Goal: Task Accomplishment & Management: Complete application form

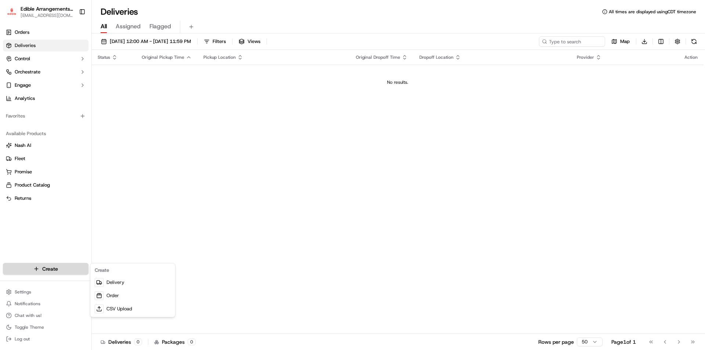
click at [48, 269] on html "Edible Arrangements - [GEOGRAPHIC_DATA][PERSON_NAME][EMAIL_ADDRESS][DOMAIN_NAME…" at bounding box center [352, 175] width 705 height 350
click at [123, 296] on link "Order" at bounding box center [133, 295] width 82 height 13
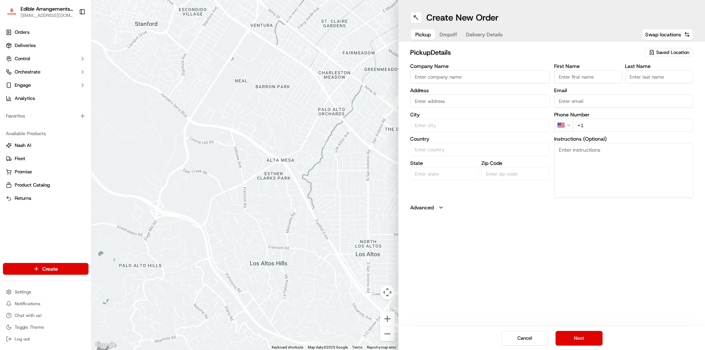
click at [455, 80] on input "Company Name" at bounding box center [480, 76] width 140 height 13
type input "edible arrangements"
type input "[STREET_ADDRESS]"
type input "[PERSON_NAME]"
type input "ELBAZ"
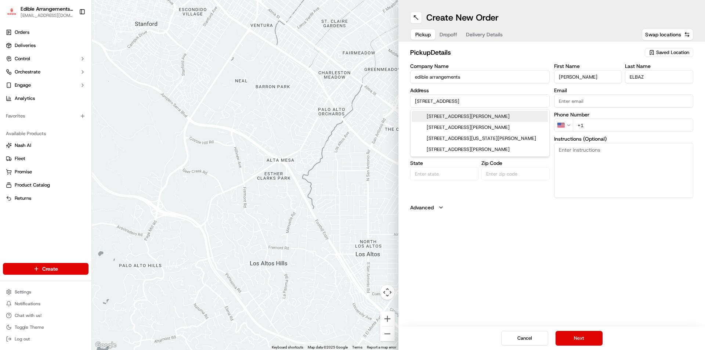
click at [481, 117] on div "[STREET_ADDRESS][PERSON_NAME]" at bounding box center [480, 116] width 136 height 11
type input "[STREET_ADDRESS][PERSON_NAME]"
type input "[GEOGRAPHIC_DATA][PERSON_NAME]"
type input "[GEOGRAPHIC_DATA]"
type input "FL"
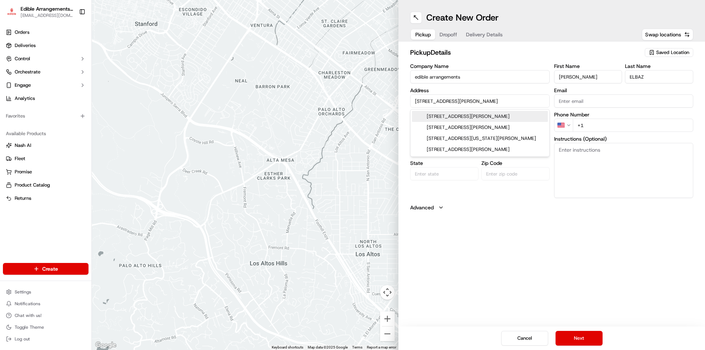
type input "32547"
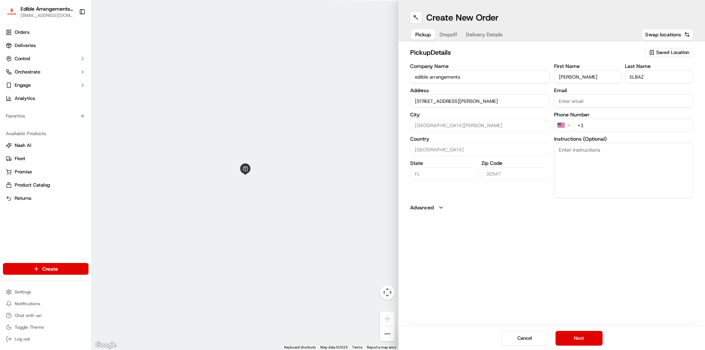
click at [608, 129] on input "+1" at bounding box center [633, 125] width 121 height 13
type input "[PHONE_NUMBER]"
click at [594, 337] on button "Next" at bounding box center [579, 338] width 47 height 15
click at [437, 73] on input "Company Name" at bounding box center [480, 76] width 140 height 13
type input "PSILOS FAMILY"
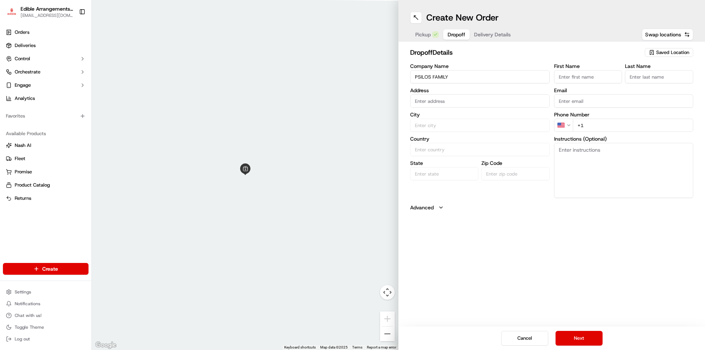
click at [582, 77] on input "First Name" at bounding box center [588, 76] width 68 height 13
type input "PSILOS"
type input "FAMILY"
click at [469, 100] on input "text" at bounding box center [480, 100] width 140 height 13
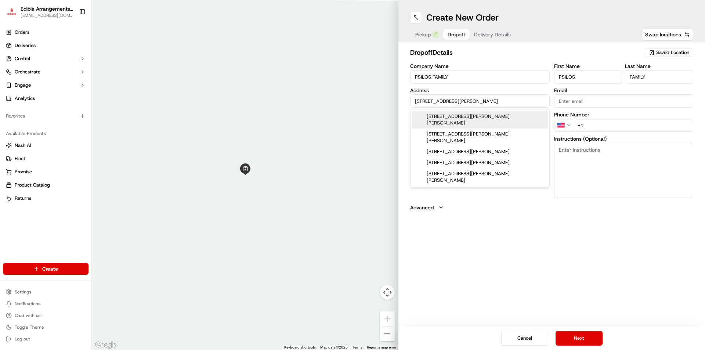
click at [466, 115] on div "[STREET_ADDRESS][PERSON_NAME][PERSON_NAME]" at bounding box center [480, 120] width 136 height 18
type input "[STREET_ADDRESS][PERSON_NAME][PERSON_NAME]"
type input "[GEOGRAPHIC_DATA][PERSON_NAME]"
type input "[GEOGRAPHIC_DATA]"
type input "FL"
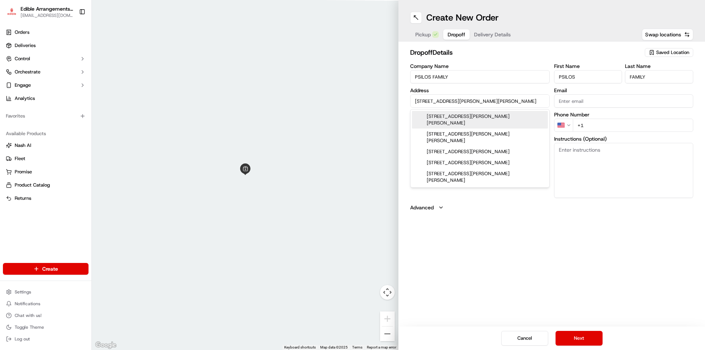
type input "32459"
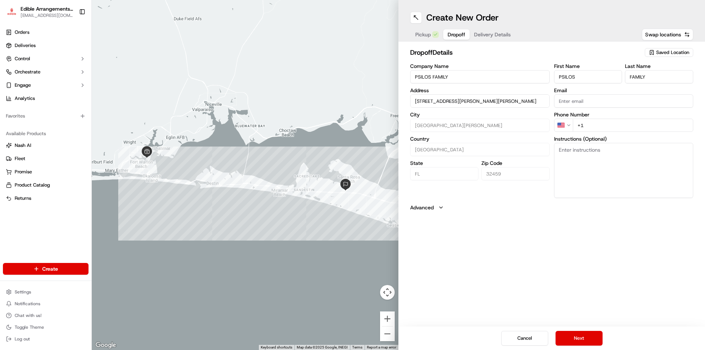
type input "[STREET_ADDRESS][PERSON_NAME][PERSON_NAME]"
click at [580, 103] on input "Email" at bounding box center [624, 100] width 140 height 13
click at [618, 123] on input "+1" at bounding box center [633, 125] width 121 height 13
type input "[PHONE_NUMBER]"
click at [587, 337] on button "Next" at bounding box center [579, 338] width 47 height 15
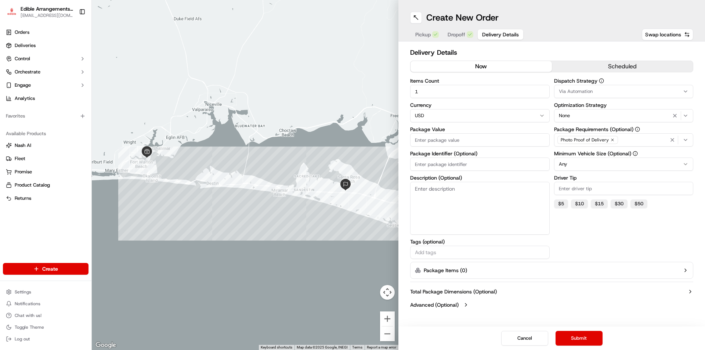
click at [423, 146] on input "Package Value" at bounding box center [480, 139] width 140 height 13
click at [573, 235] on div "Dispatch Strategy Via Automation Optimization Strategy None Package Requirement…" at bounding box center [624, 168] width 140 height 181
click at [447, 164] on input "Package Identifier (Optional)" at bounding box center [480, 164] width 140 height 13
click at [438, 140] on input "Package Value" at bounding box center [480, 139] width 140 height 13
type input "68.45"
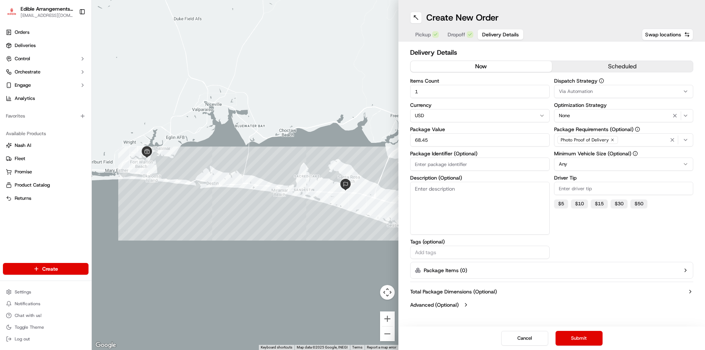
click at [453, 164] on input "Package Identifier (Optional)" at bounding box center [480, 164] width 140 height 13
type input "W0753"
click at [471, 209] on textarea "Description (Optional)" at bounding box center [480, 208] width 140 height 53
click at [462, 305] on button "Advanced (Optional)" at bounding box center [551, 304] width 283 height 7
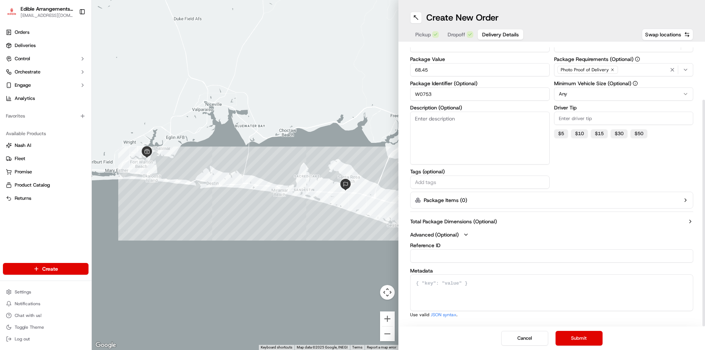
click at [466, 236] on icon "button" at bounding box center [466, 235] width 6 height 6
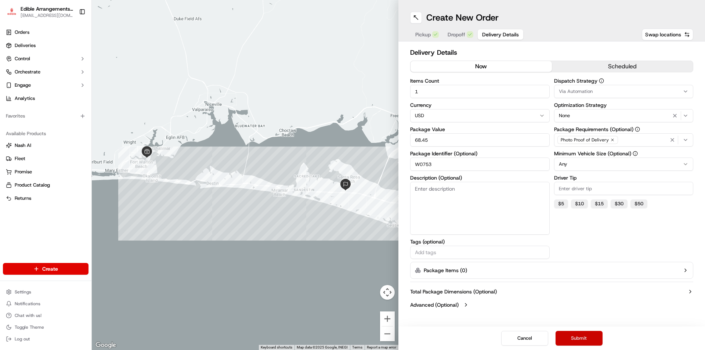
click at [577, 335] on button "Submit" at bounding box center [579, 338] width 47 height 15
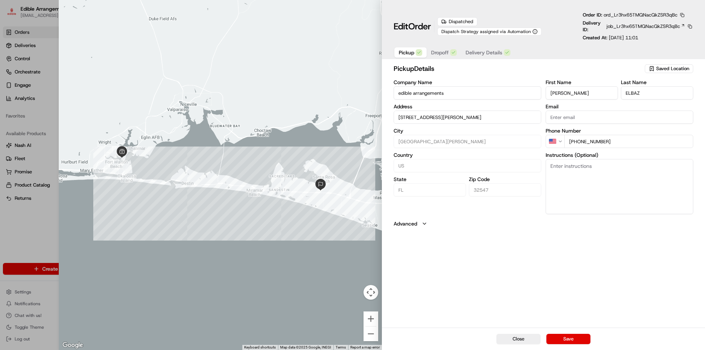
click at [579, 120] on input "Email" at bounding box center [620, 117] width 148 height 13
click at [567, 337] on button "Save" at bounding box center [568, 339] width 44 height 10
type input "+1"
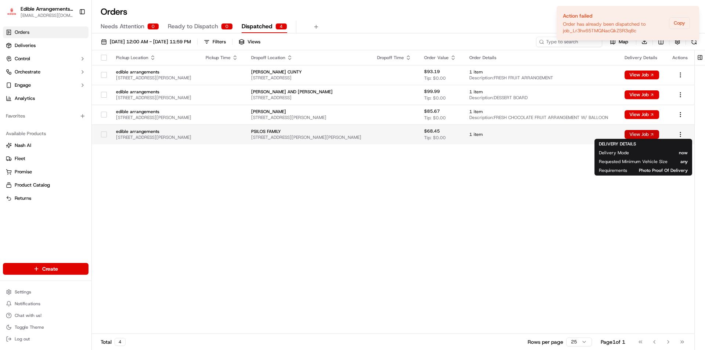
click at [641, 134] on button "View Job" at bounding box center [642, 134] width 35 height 9
